Goal: Task Accomplishment & Management: Use online tool/utility

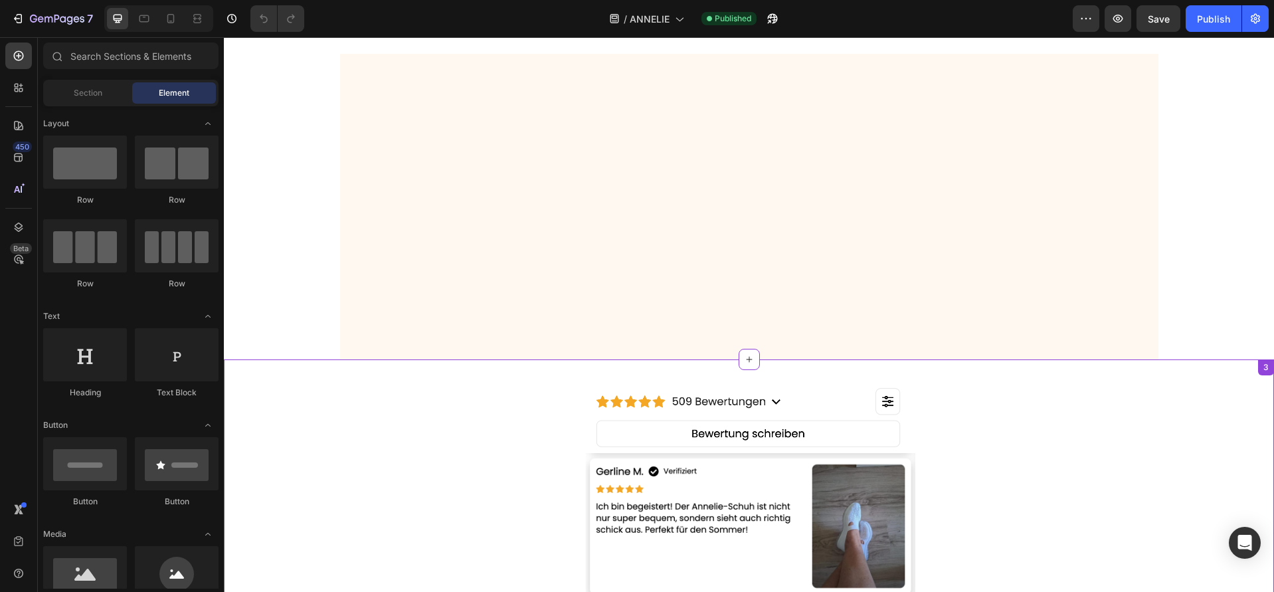
scroll to position [1779, 0]
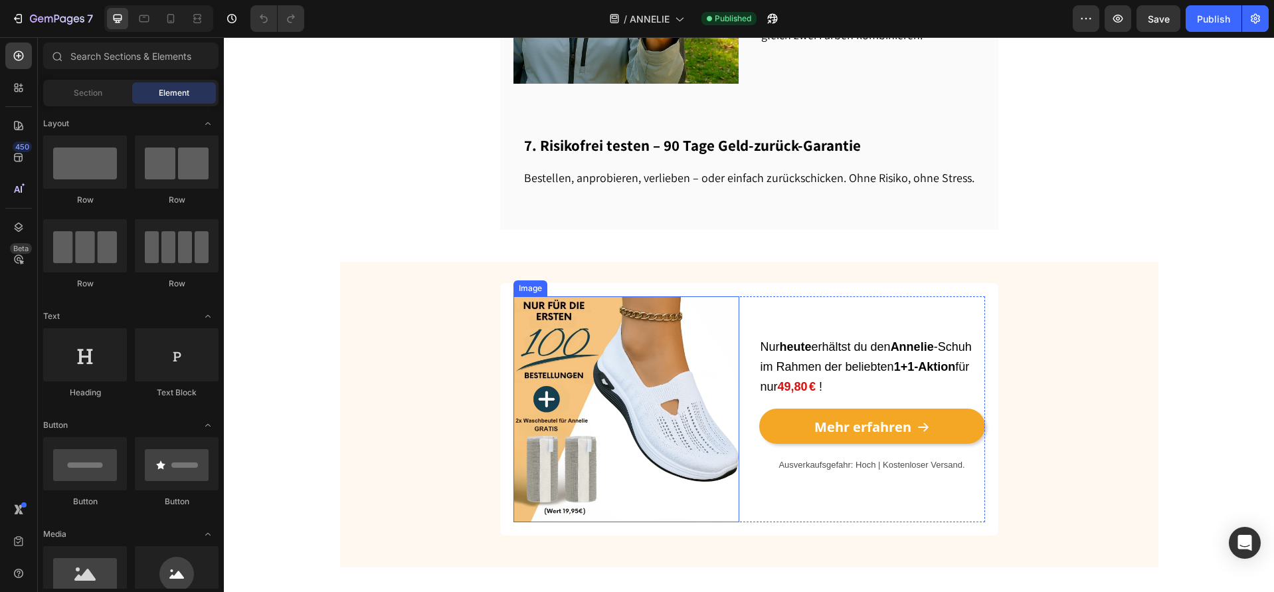
click at [652, 353] on img at bounding box center [627, 409] width 226 height 226
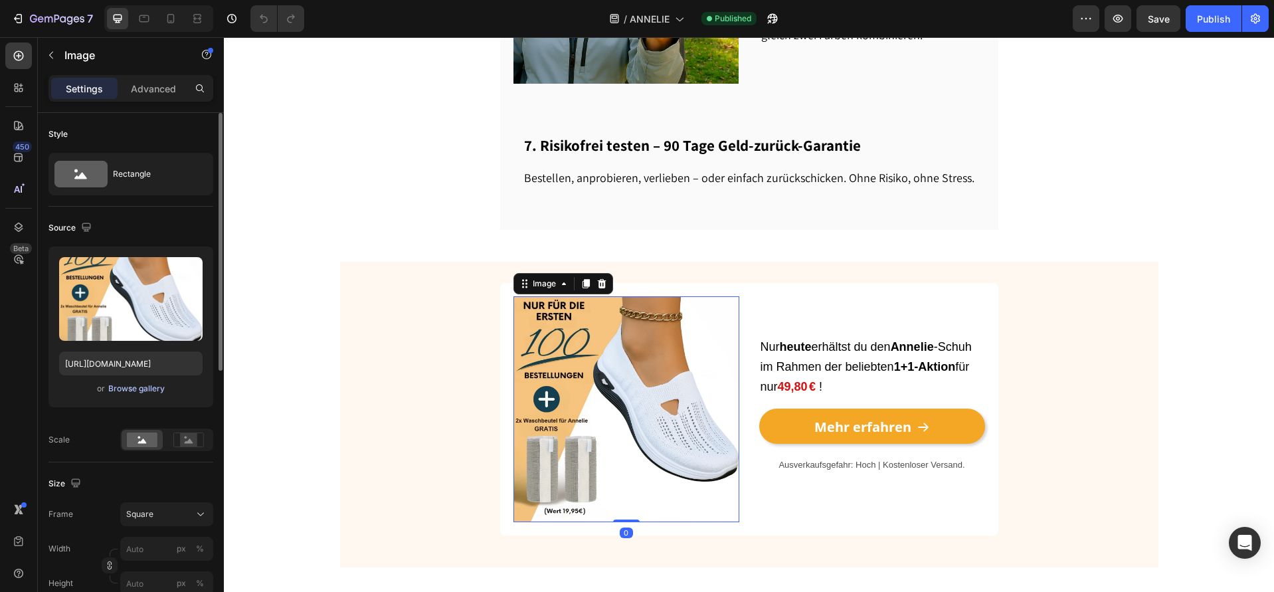
click at [142, 385] on div "Browse gallery" at bounding box center [136, 389] width 56 height 12
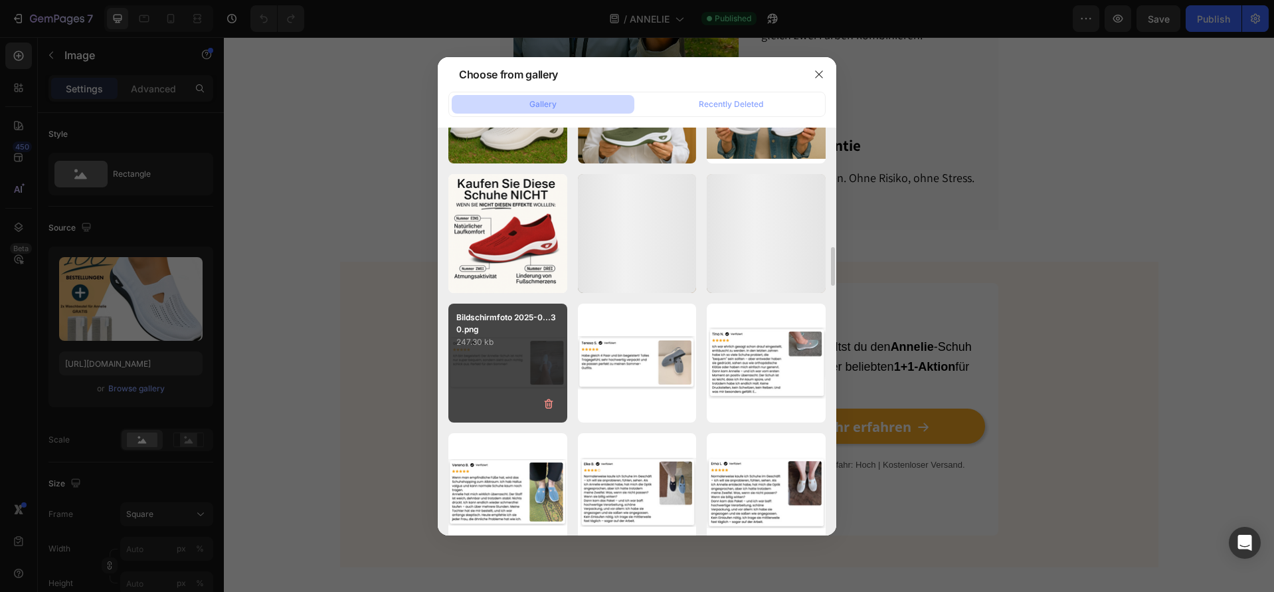
scroll to position [2349, 0]
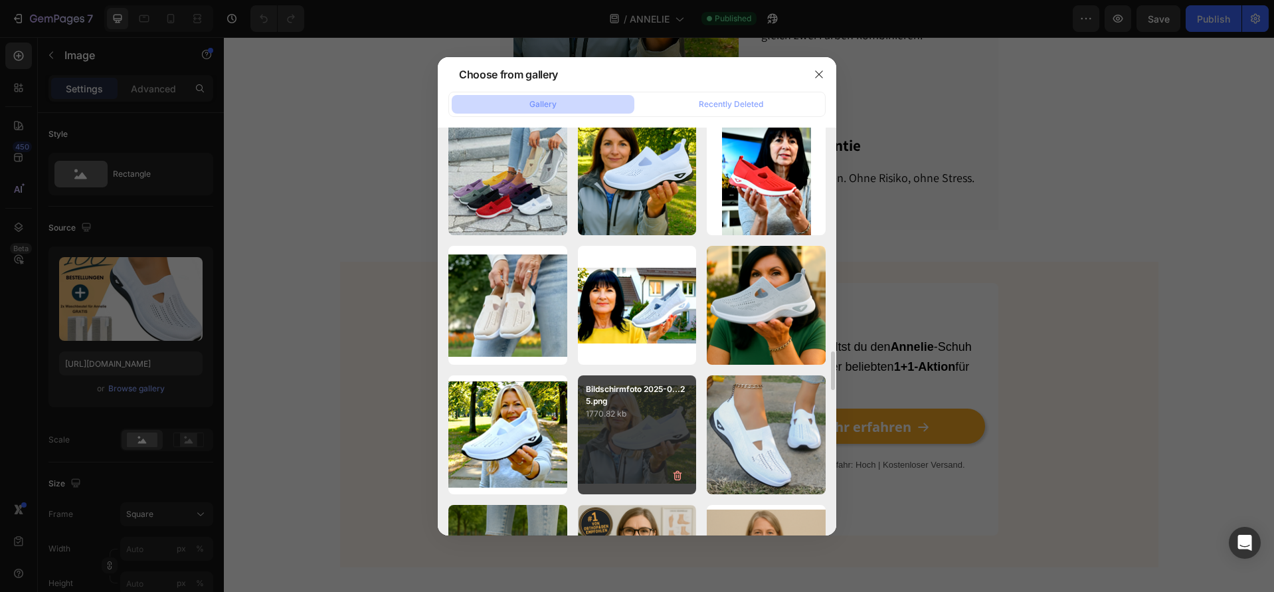
click at [611, 434] on div "Bildschirmfoto 2025-0...25.png 1770.82 kb" at bounding box center [637, 434] width 119 height 119
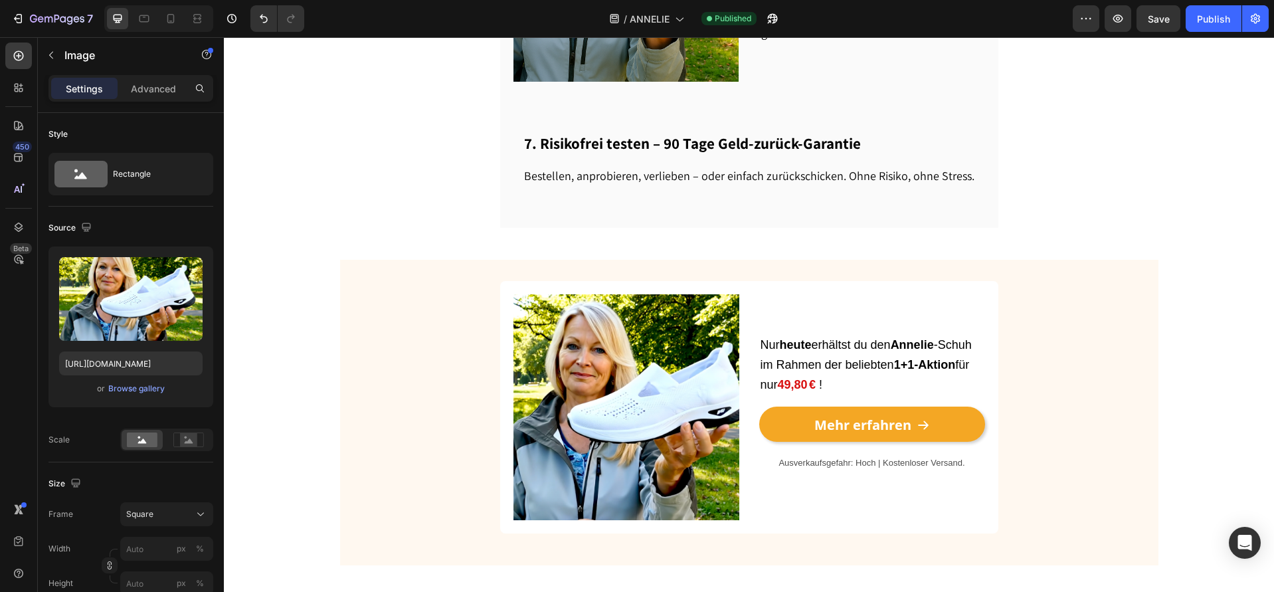
scroll to position [1766, 0]
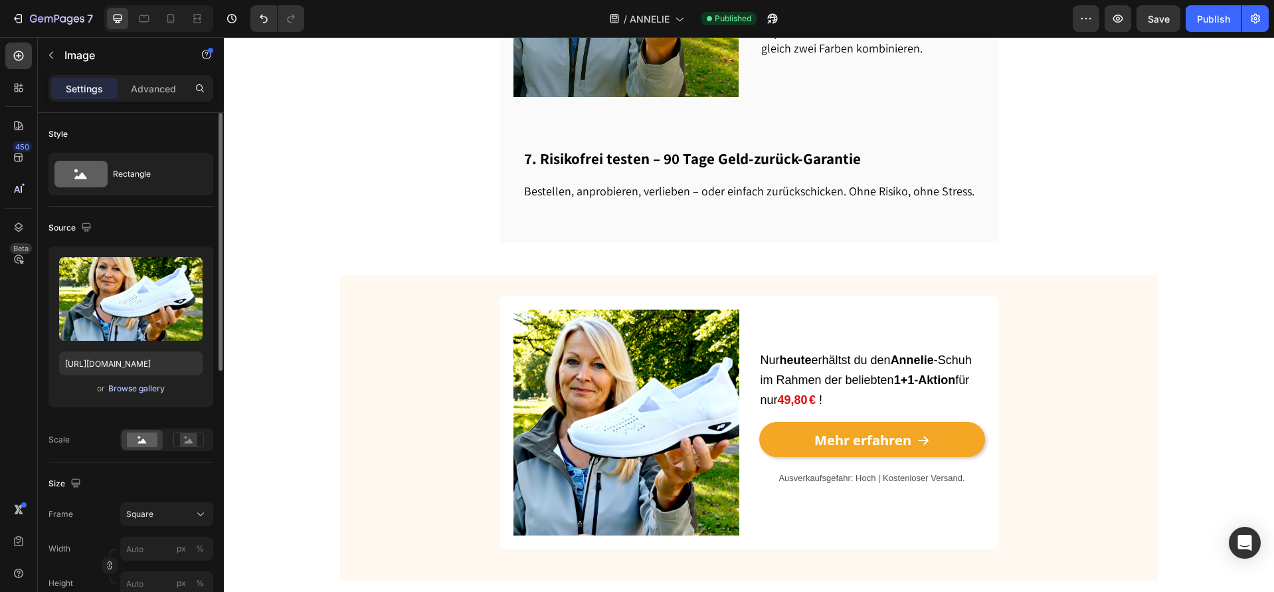
click at [126, 388] on div "Browse gallery" at bounding box center [136, 389] width 56 height 12
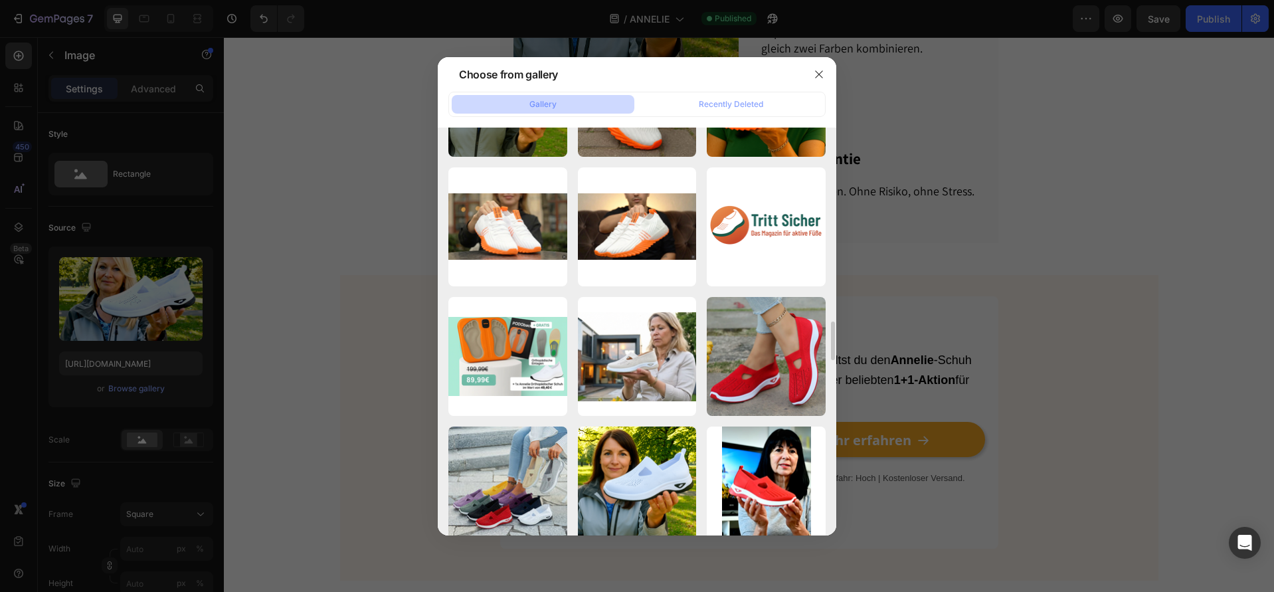
scroll to position [2063, 0]
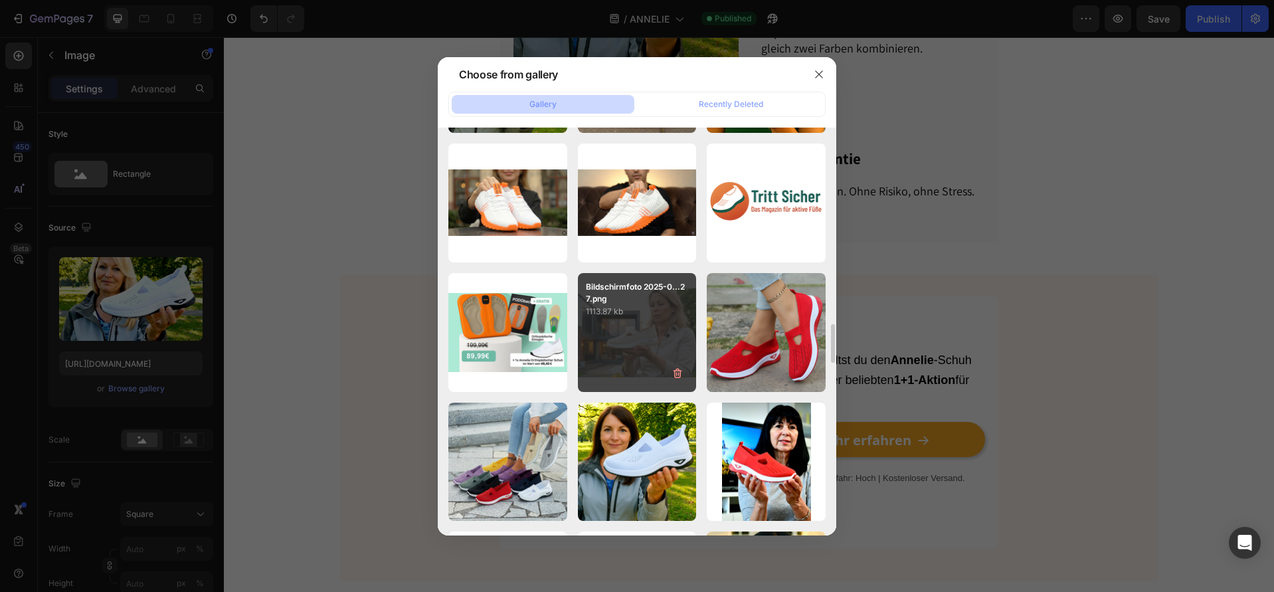
click at [644, 353] on div "Bildschirmfoto 2025-0...27.png 1113.87 kb" at bounding box center [637, 332] width 119 height 119
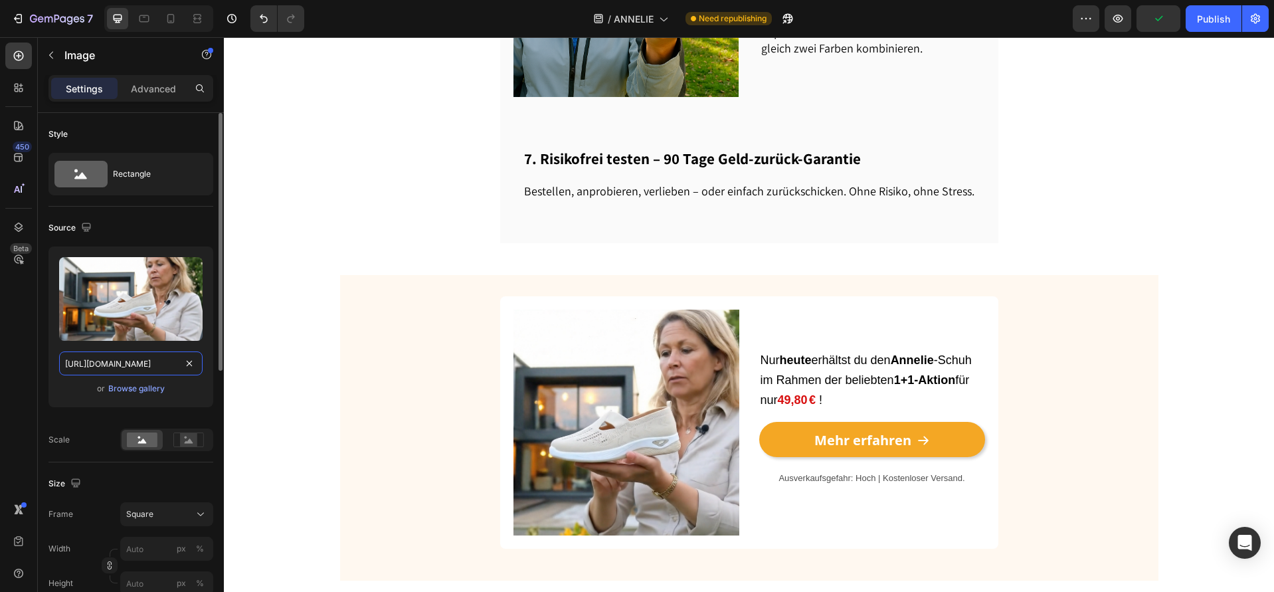
click at [120, 364] on input "[URL][DOMAIN_NAME]" at bounding box center [130, 363] width 143 height 24
click at [138, 22] on icon at bounding box center [144, 18] width 13 height 13
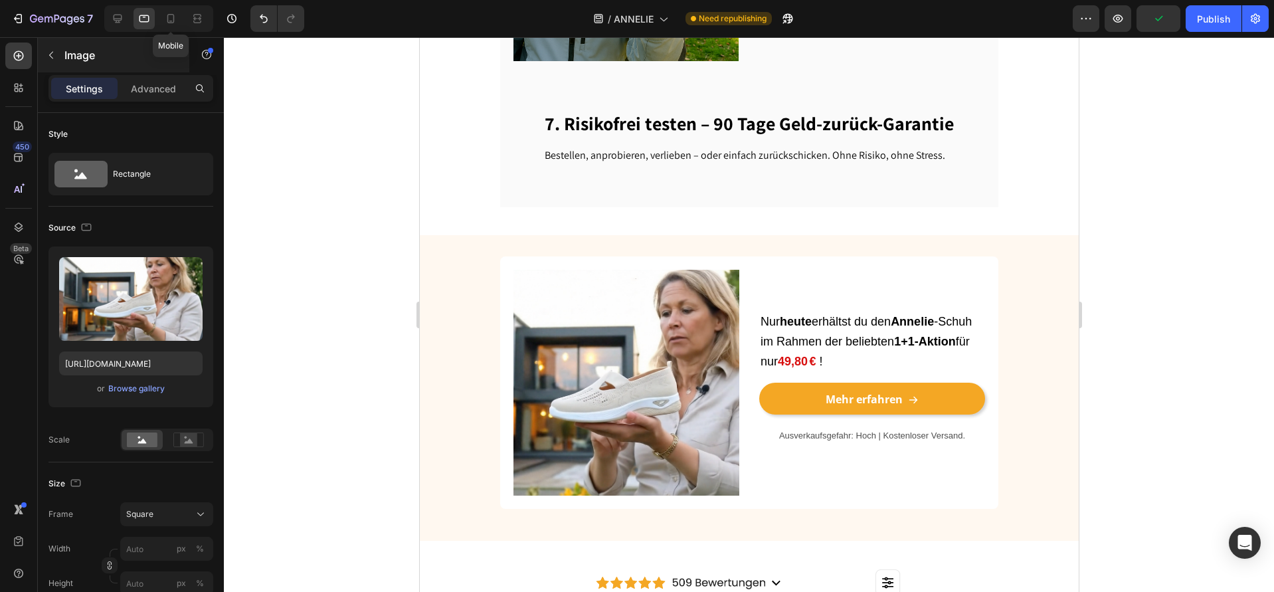
drag, startPoint x: 169, startPoint y: 24, endPoint x: 153, endPoint y: 43, distance: 25.4
click at [169, 25] on icon at bounding box center [170, 18] width 13 height 13
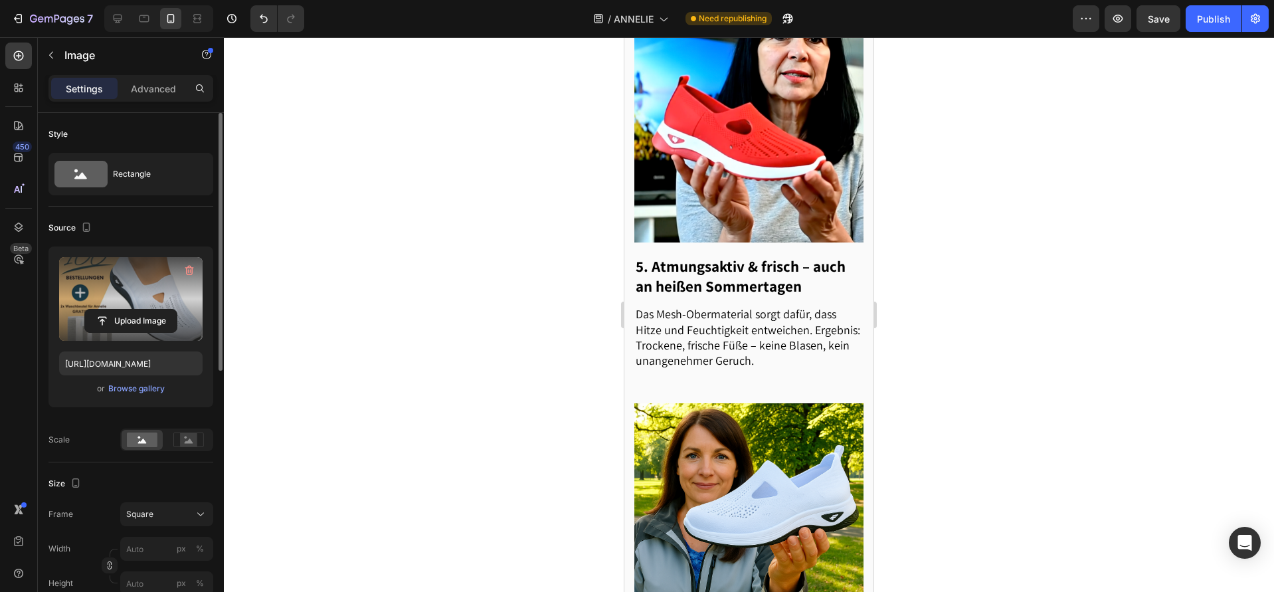
scroll to position [1928, 0]
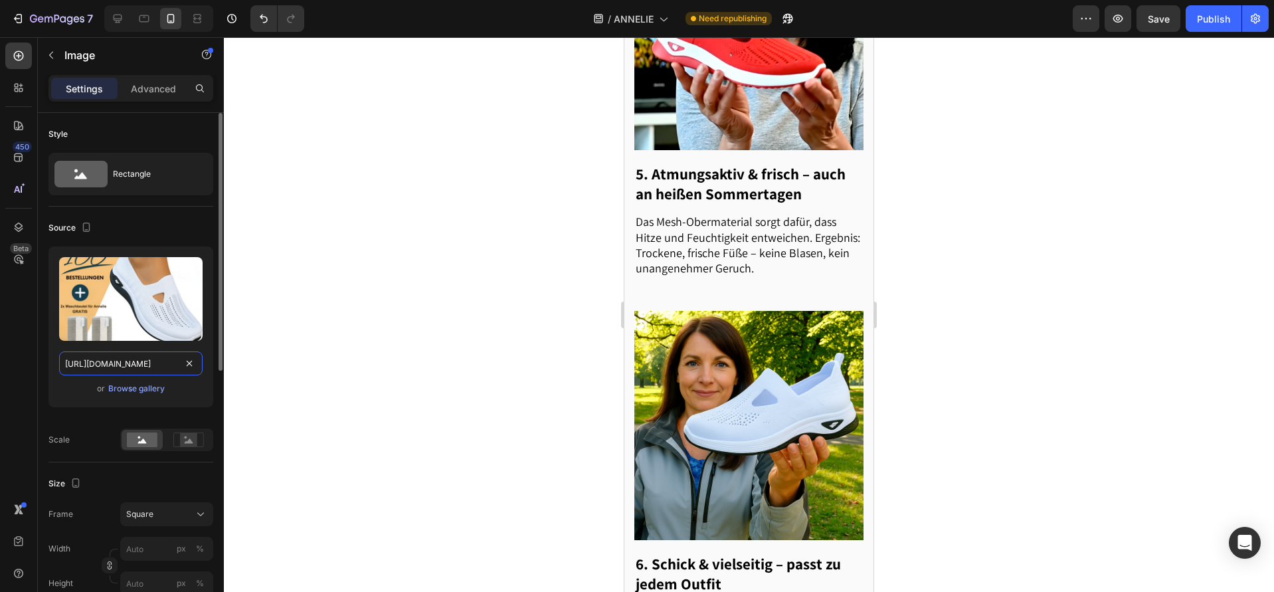
click at [122, 369] on input "[URL][DOMAIN_NAME]" at bounding box center [130, 363] width 143 height 24
paste input "28109ccd-6b36-4130-ab33-55ee1bb052a8"
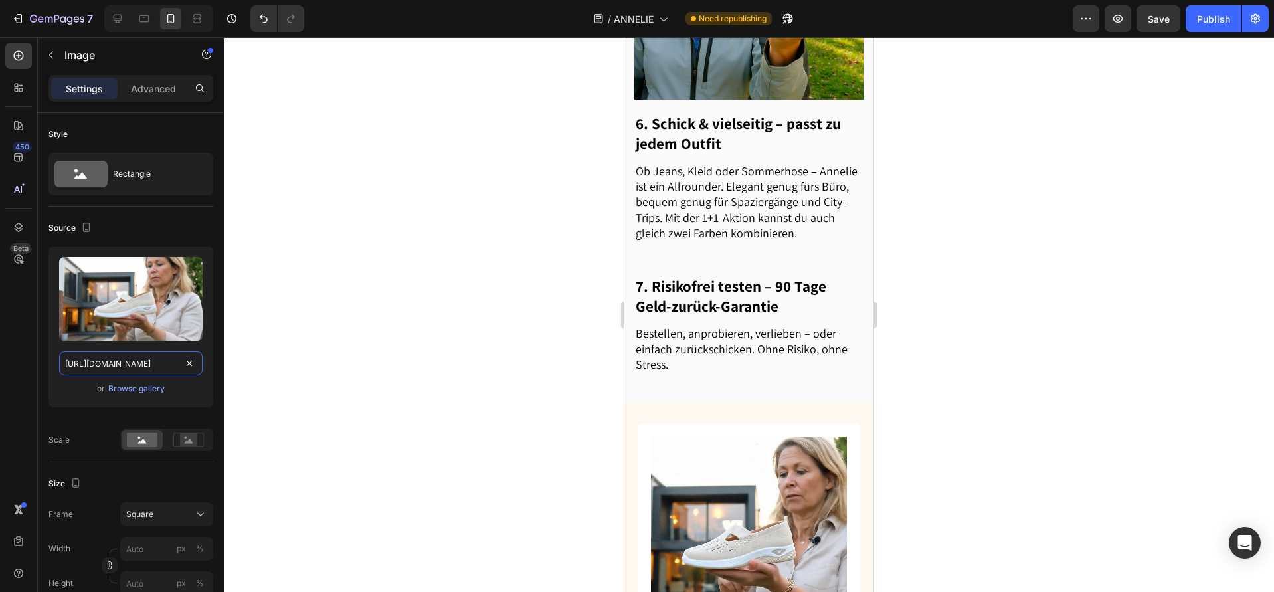
scroll to position [2369, 0]
type input "[URL][DOMAIN_NAME]"
click at [112, 25] on icon at bounding box center [117, 18] width 13 height 13
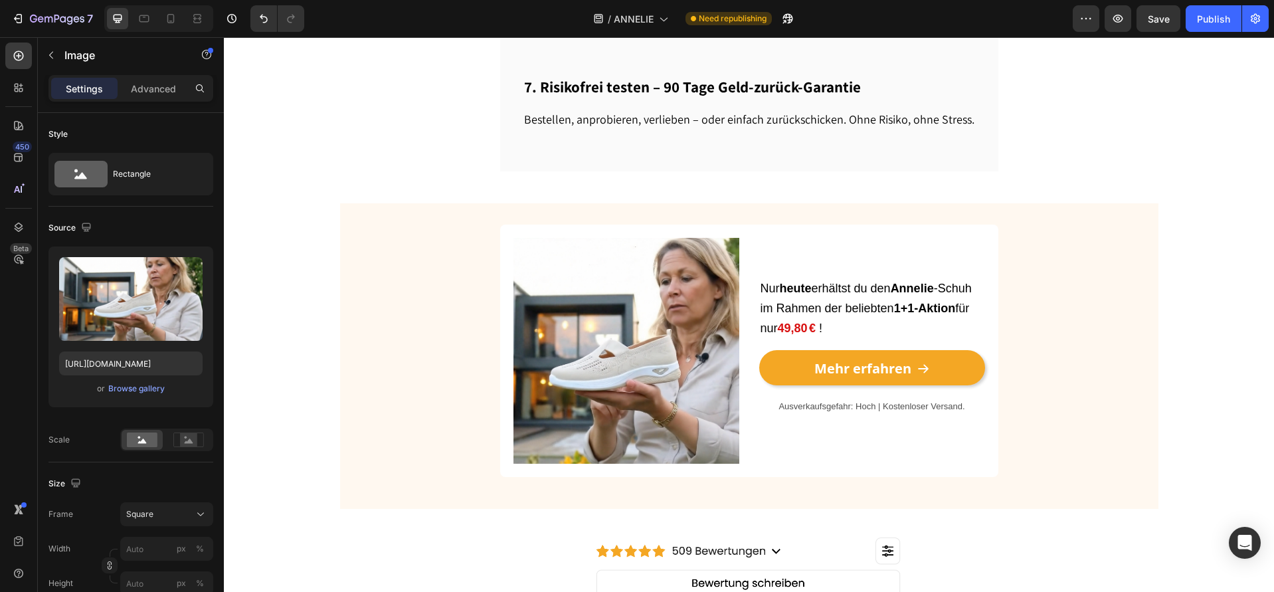
scroll to position [1824, 0]
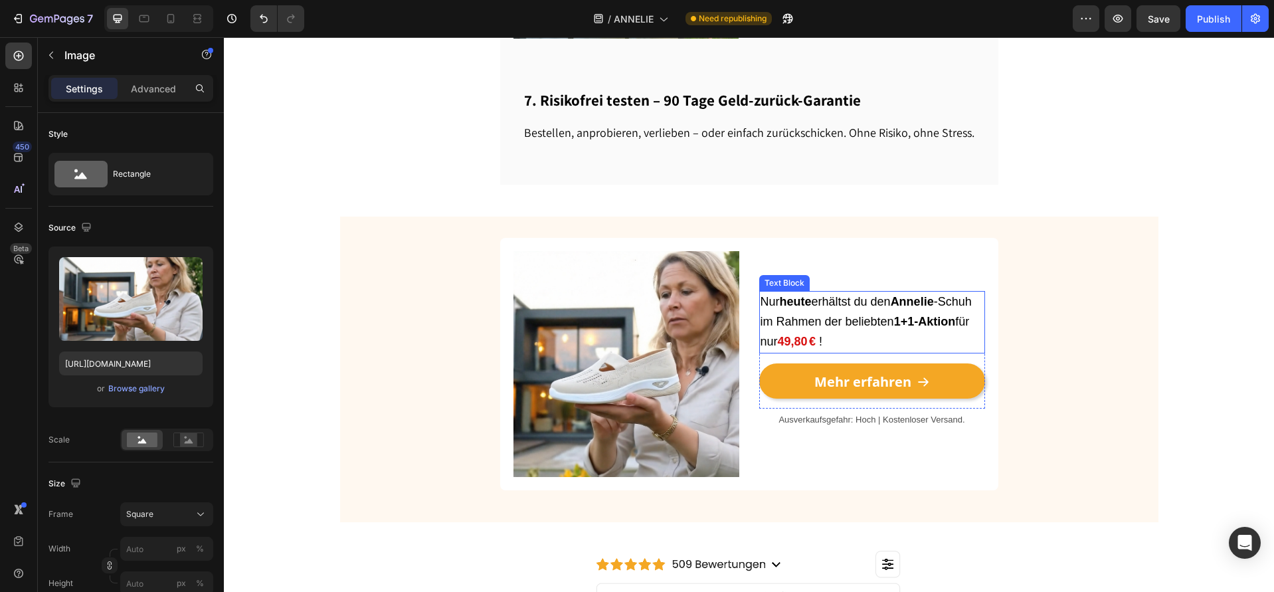
click at [787, 335] on strong "49,80 €" at bounding box center [797, 341] width 39 height 13
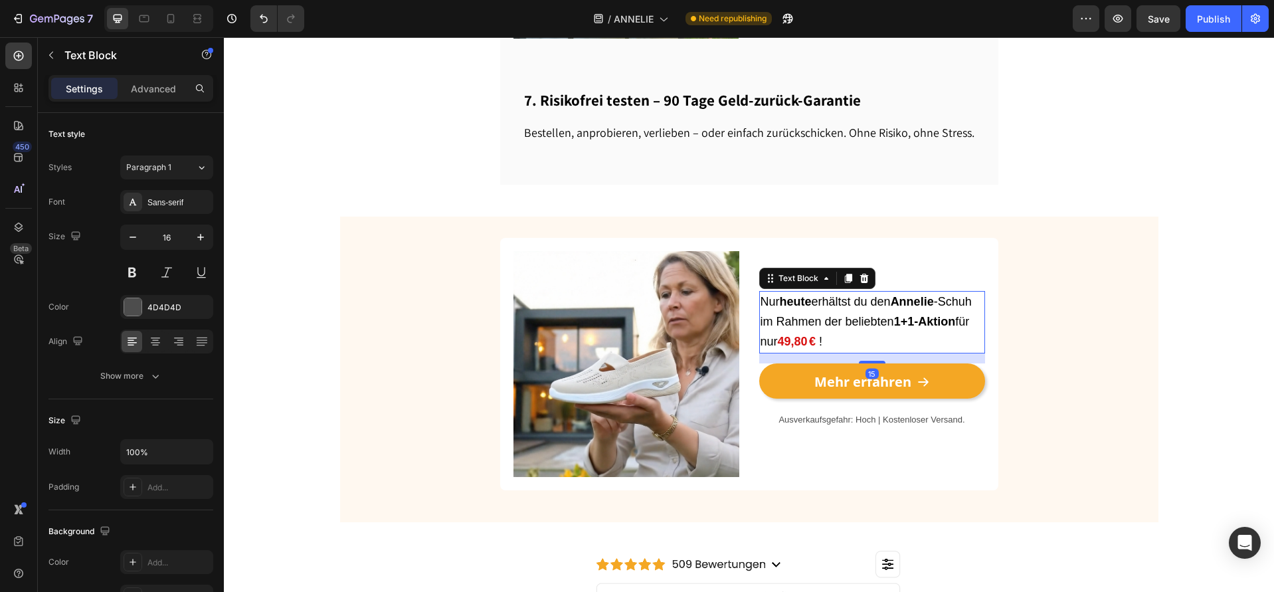
click at [786, 335] on strong "49,80 €" at bounding box center [797, 341] width 39 height 13
click at [782, 335] on strong "49,80 €" at bounding box center [797, 341] width 39 height 13
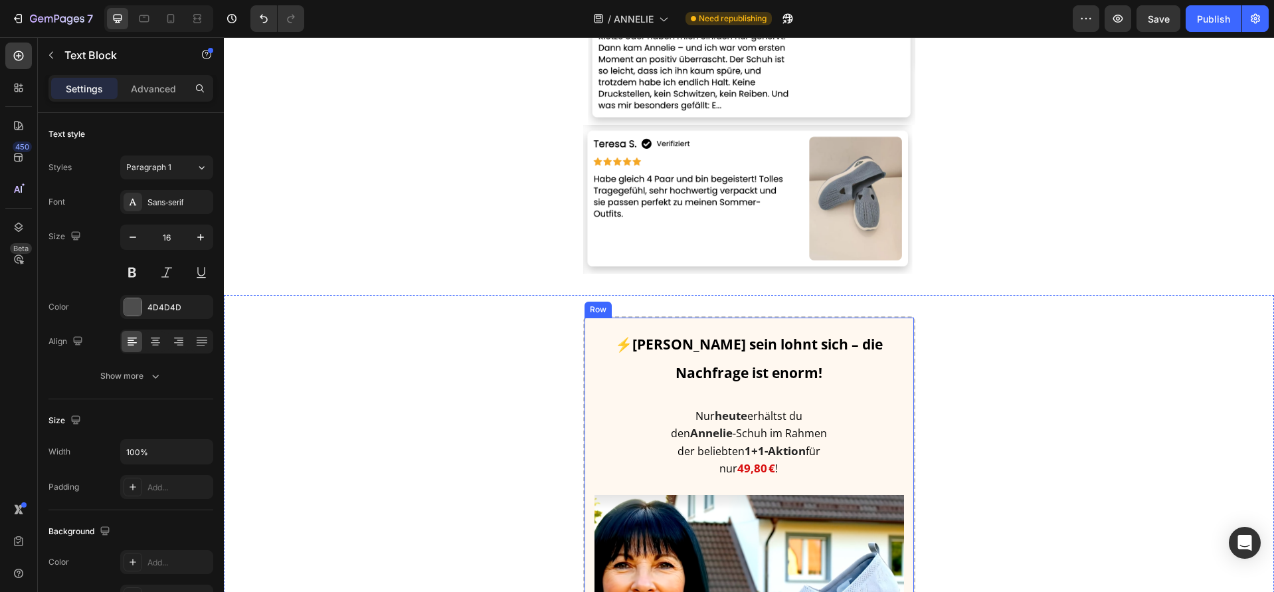
scroll to position [3595, 0]
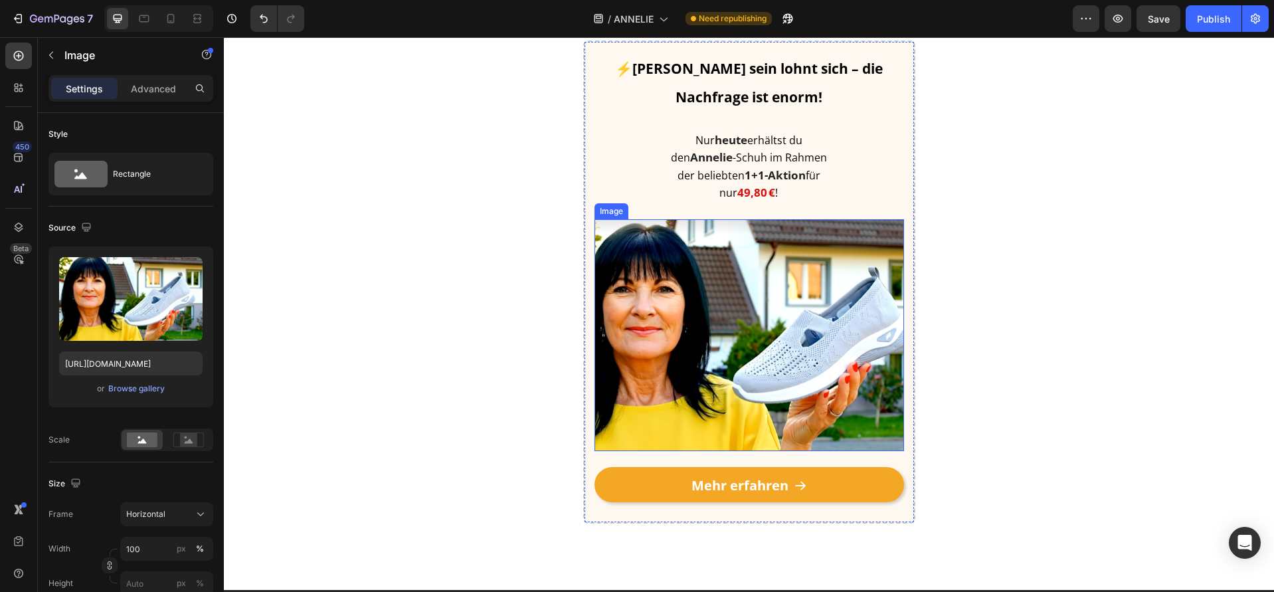
click at [751, 221] on img at bounding box center [750, 335] width 310 height 233
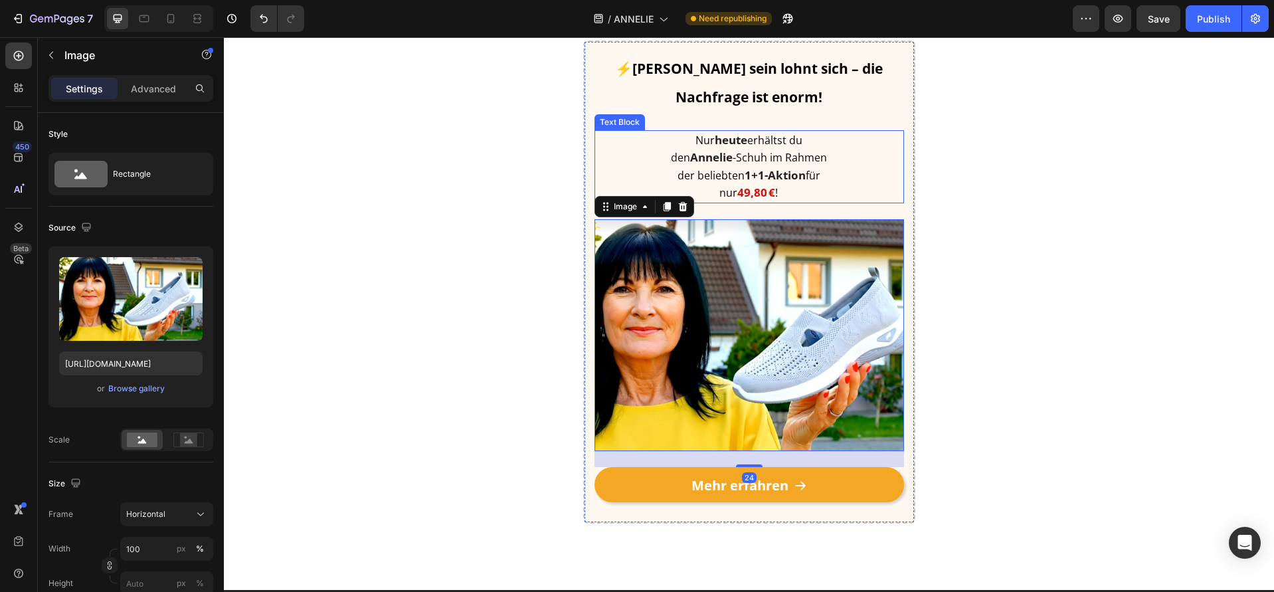
click at [737, 199] on strong "49,80 €" at bounding box center [756, 192] width 38 height 15
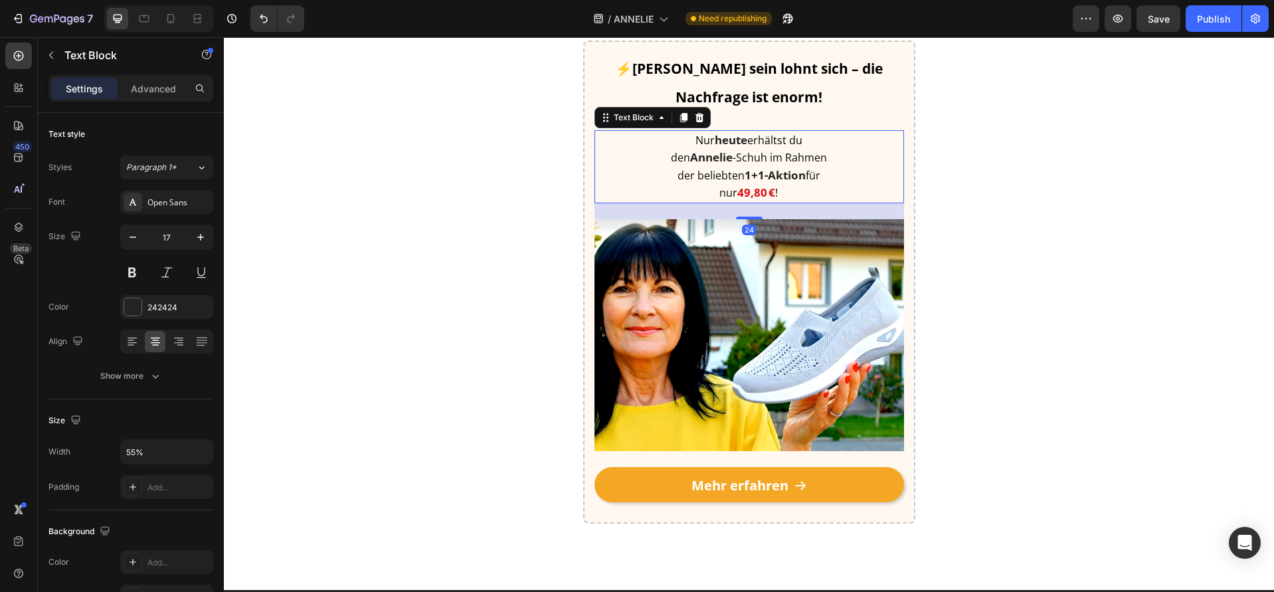
click at [737, 196] on strong "49,80 €" at bounding box center [756, 192] width 38 height 15
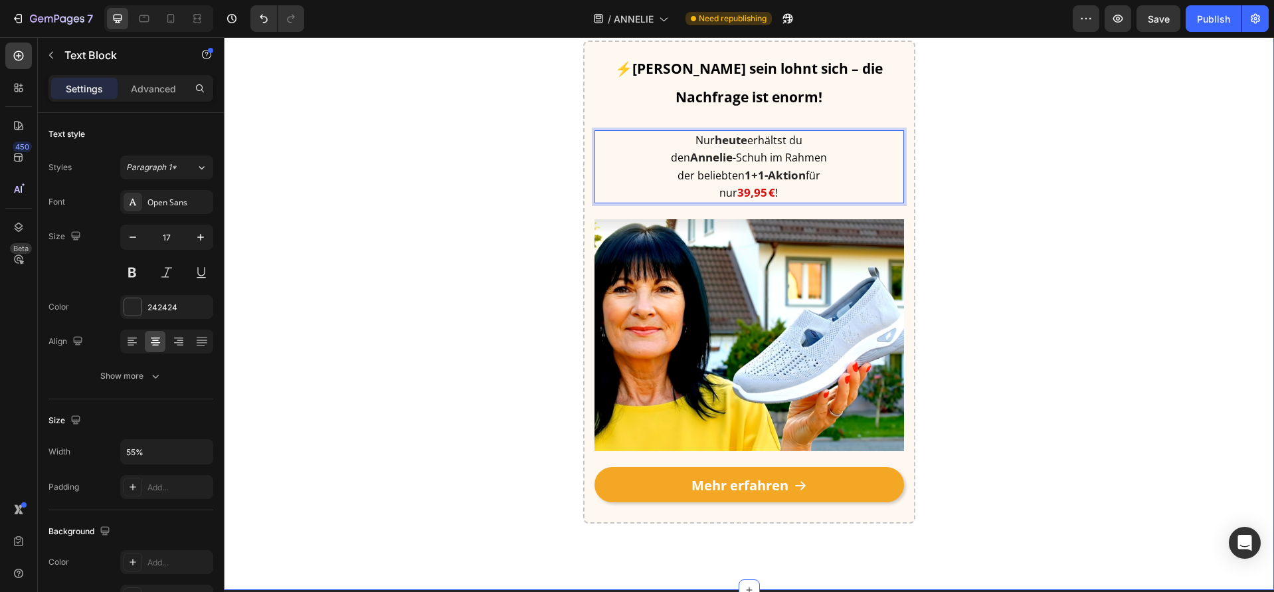
click at [1075, 103] on div "⚡[PERSON_NAME] sein lohnt sich – die Nachfrage ist enorm! Heading Nur [DATE] er…" at bounding box center [749, 283] width 1050 height 484
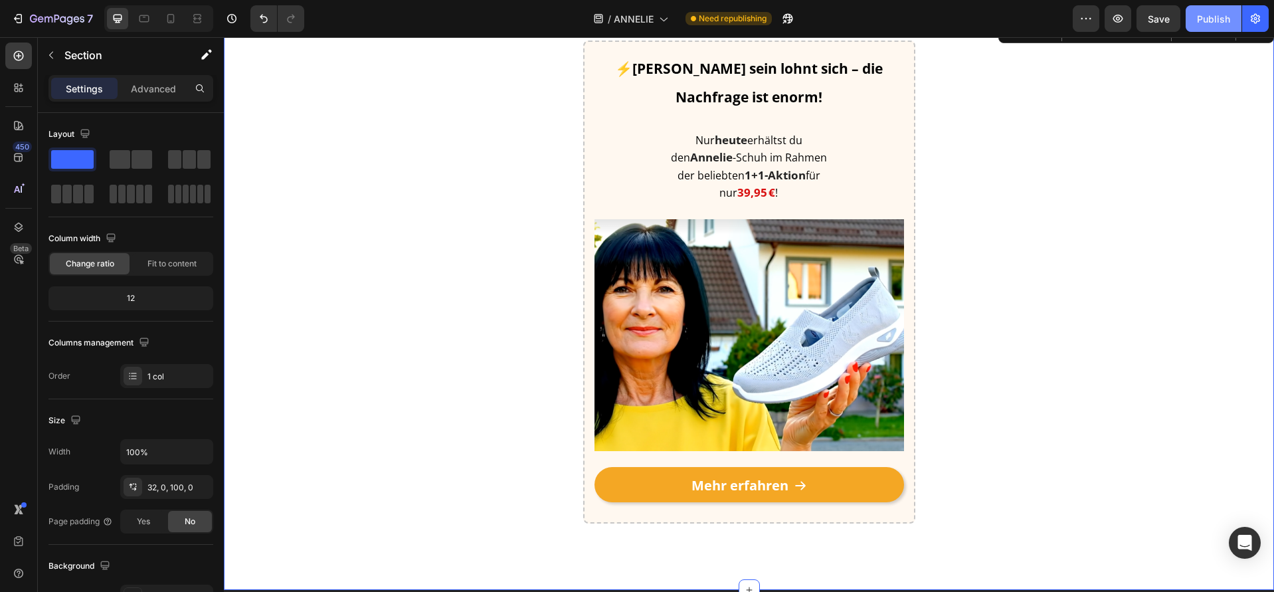
click at [1223, 15] on div "Publish" at bounding box center [1213, 19] width 33 height 14
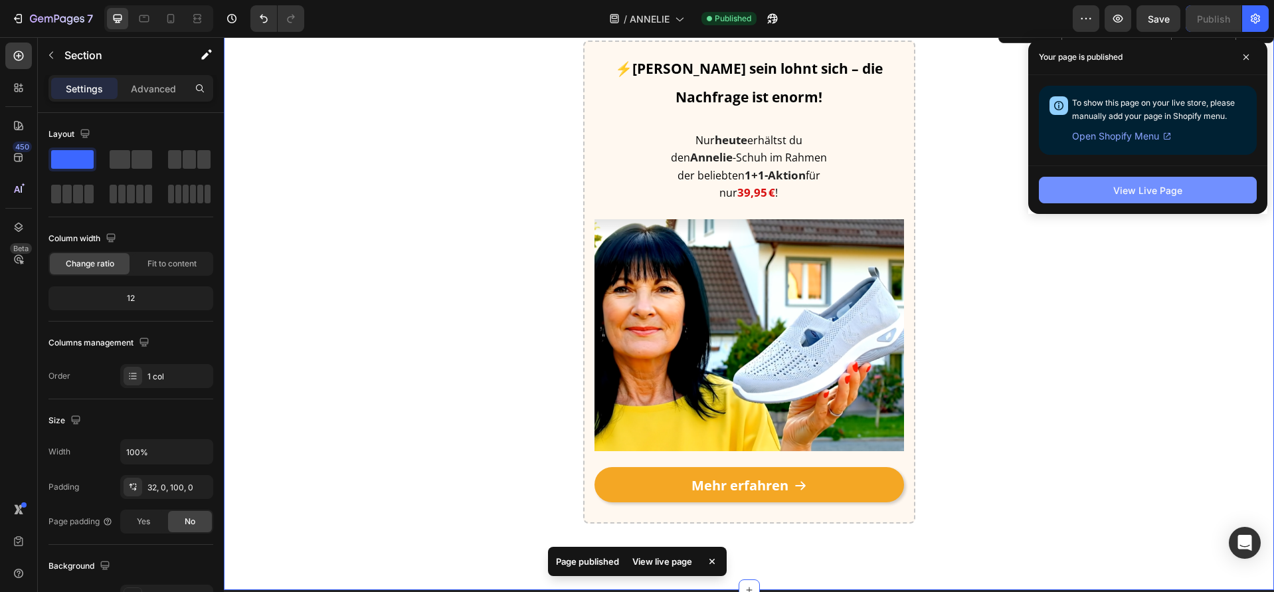
click at [1059, 195] on button "View Live Page" at bounding box center [1148, 190] width 218 height 27
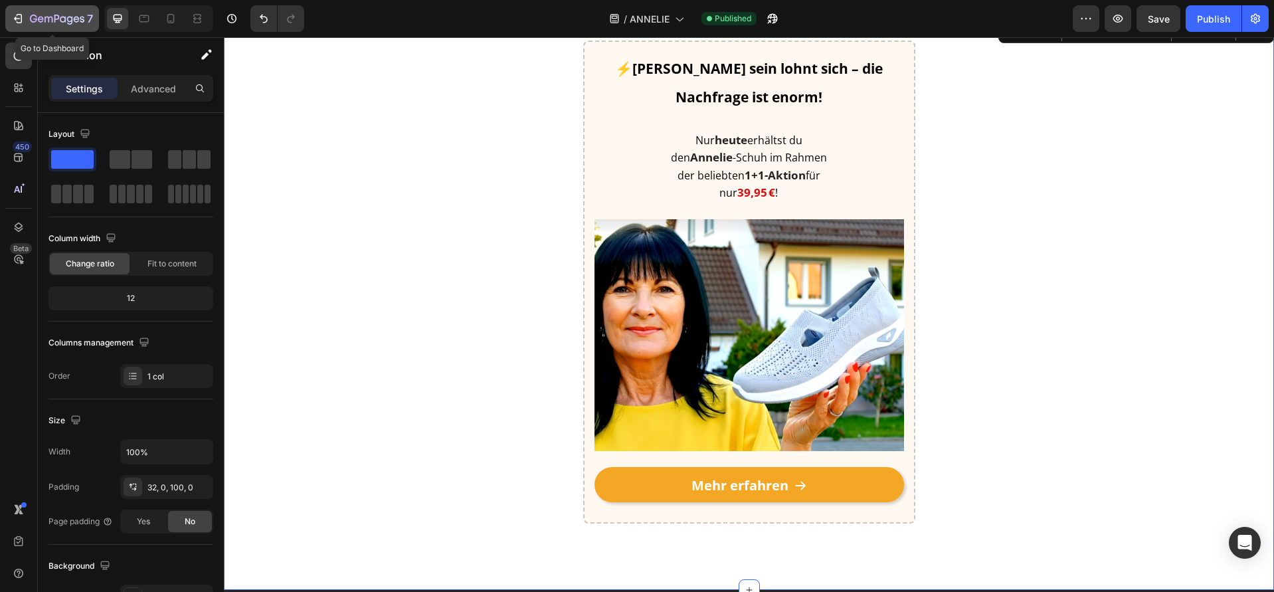
click at [56, 21] on icon "button" at bounding box center [57, 19] width 54 height 11
